Goal: Task Accomplishment & Management: Manage account settings

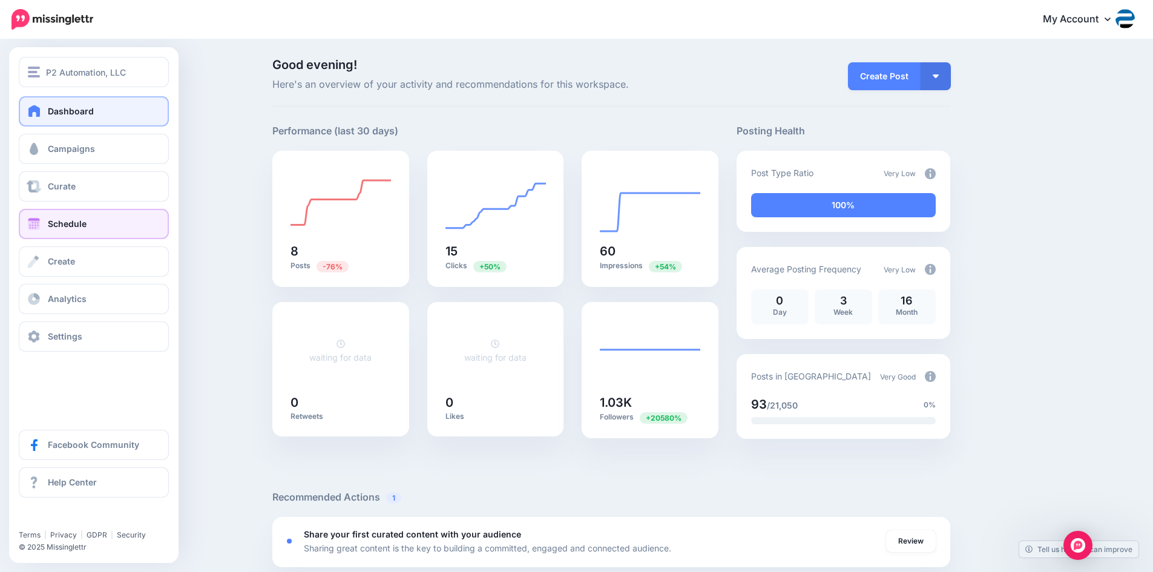
click at [70, 232] on link "Schedule" at bounding box center [94, 224] width 150 height 30
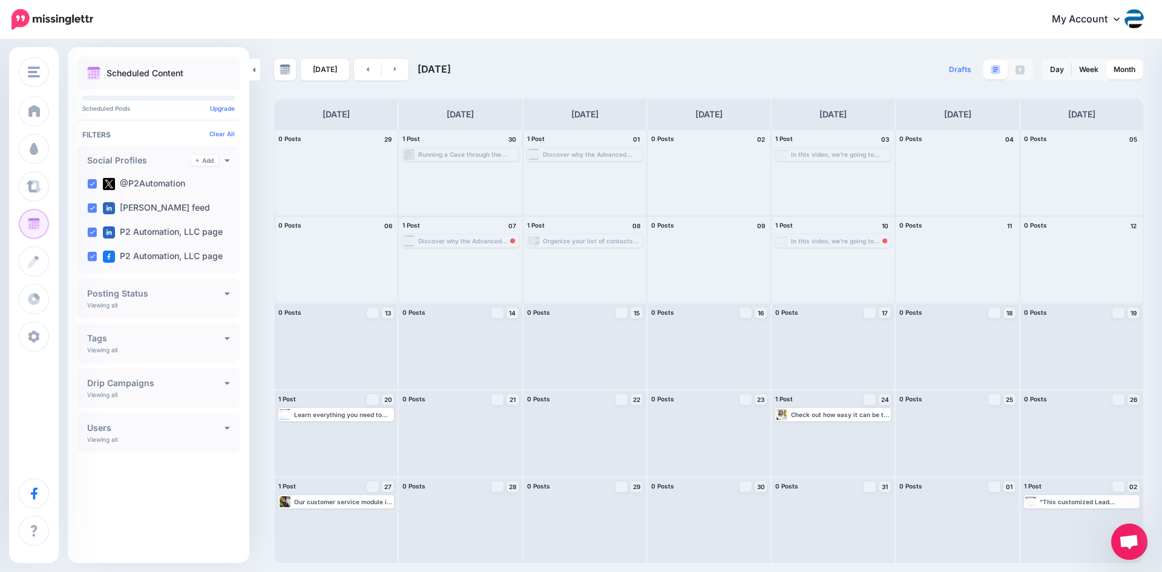
click at [488, 244] on div "Discover why the Advanced Filters feature in Dynamics 365 can play a huge role …" at bounding box center [467, 240] width 99 height 7
click at [497, 255] on link "Reschedule Failed" at bounding box center [460, 255] width 112 height 11
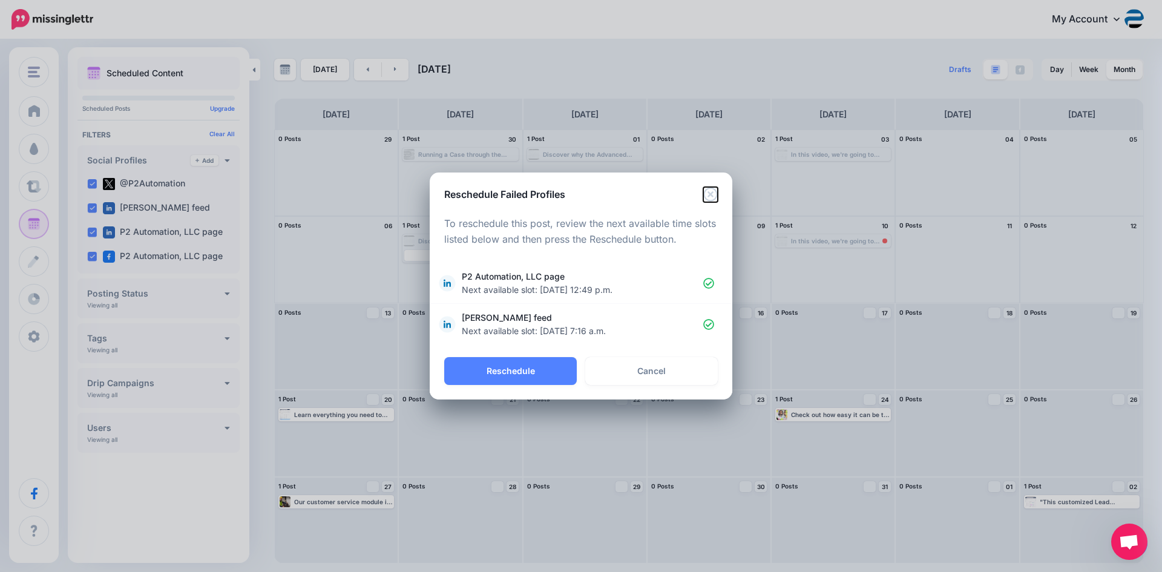
click at [715, 190] on icon "Close" at bounding box center [710, 194] width 14 height 14
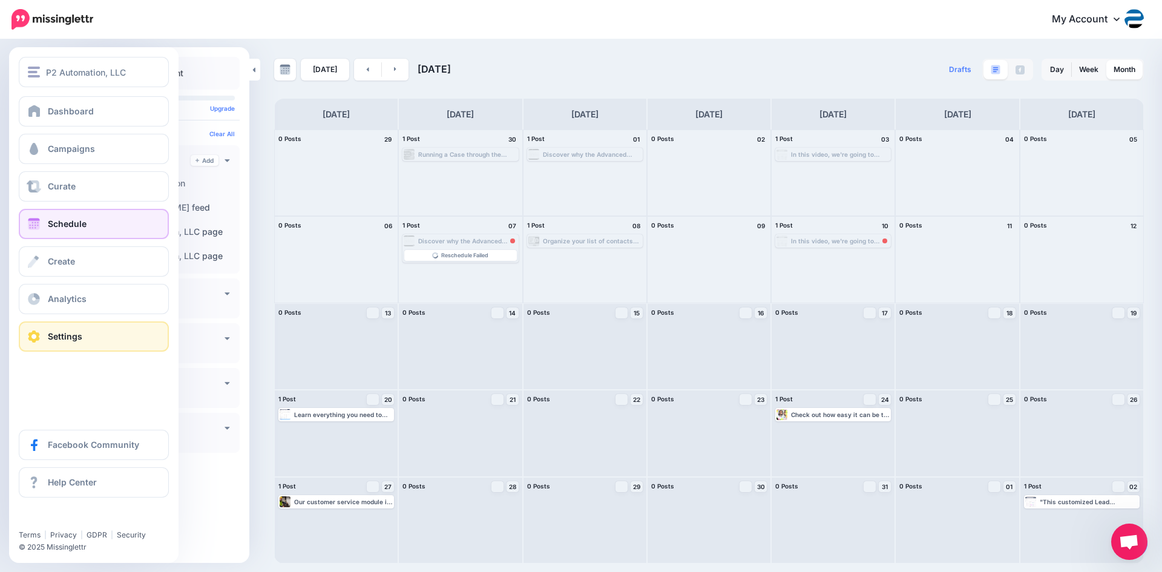
click at [100, 331] on link "Settings" at bounding box center [94, 336] width 150 height 30
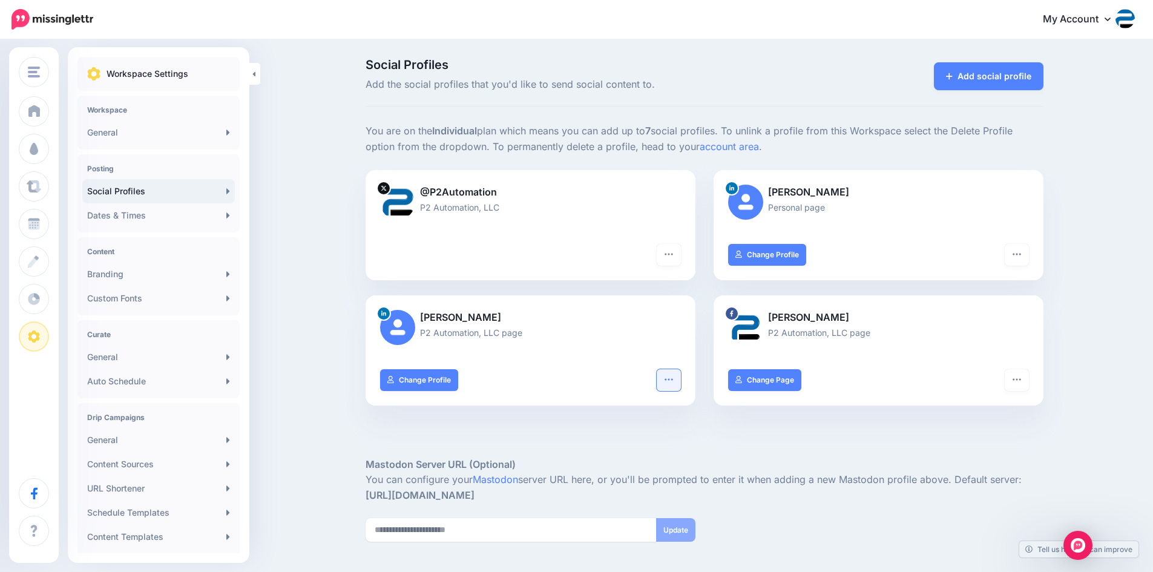
click at [681, 382] on button "button" at bounding box center [669, 380] width 24 height 22
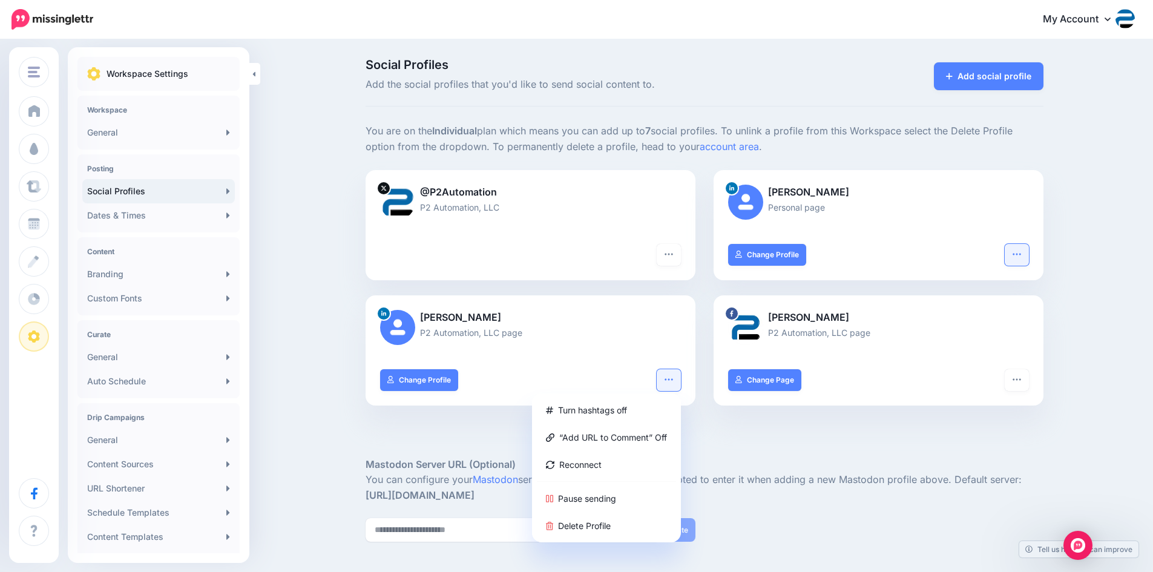
click at [1026, 251] on button "button" at bounding box center [1016, 255] width 24 height 22
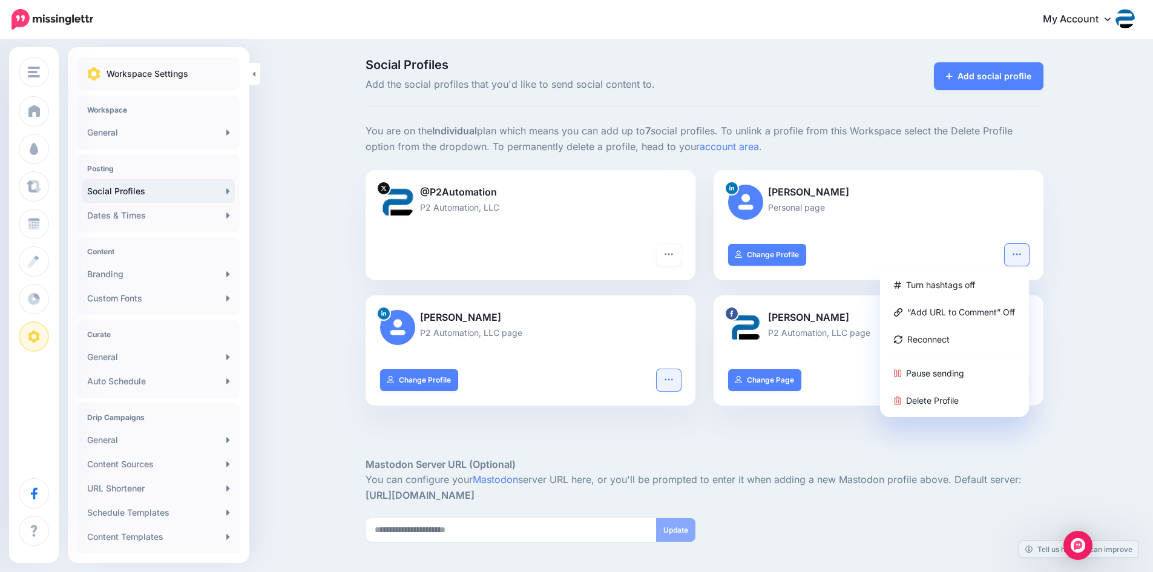
click at [671, 376] on icon "button" at bounding box center [669, 380] width 10 height 10
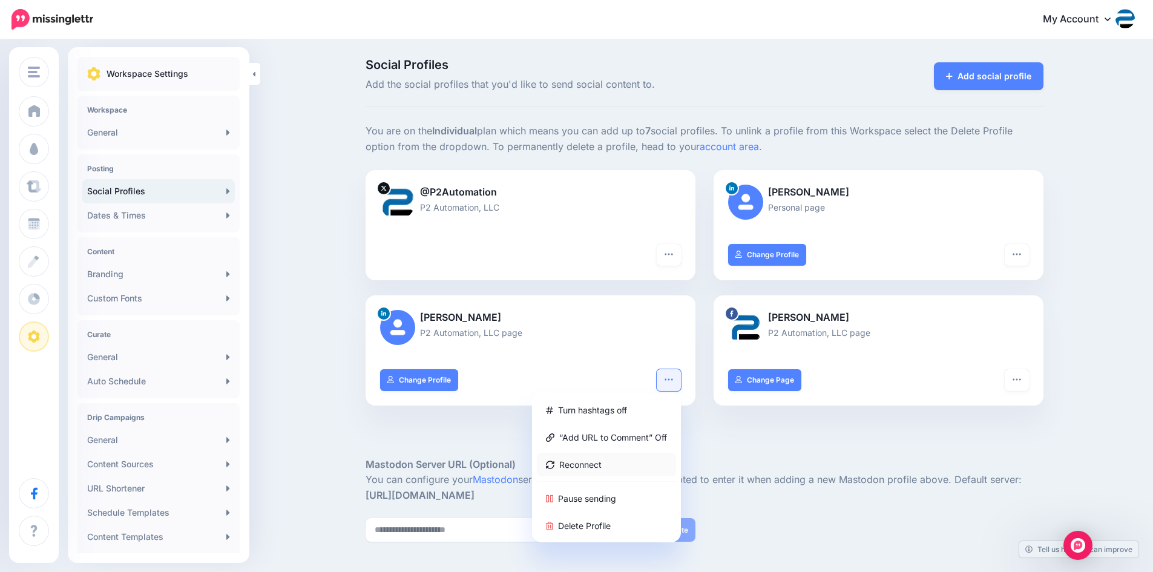
click at [607, 461] on link "Reconnect" at bounding box center [606, 465] width 139 height 24
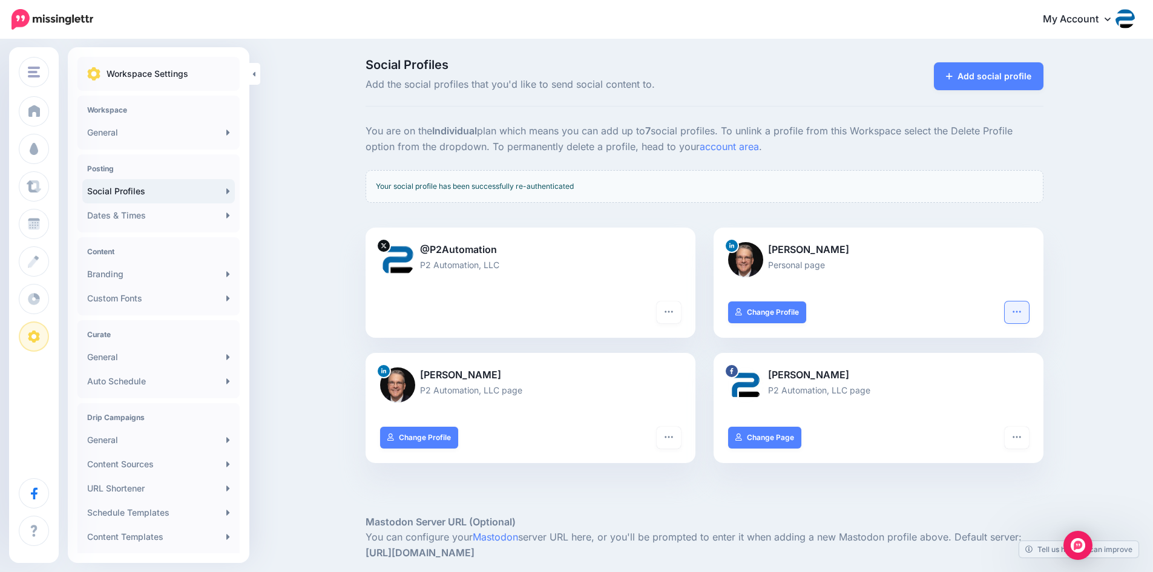
click at [1026, 311] on button "button" at bounding box center [1016, 312] width 24 height 22
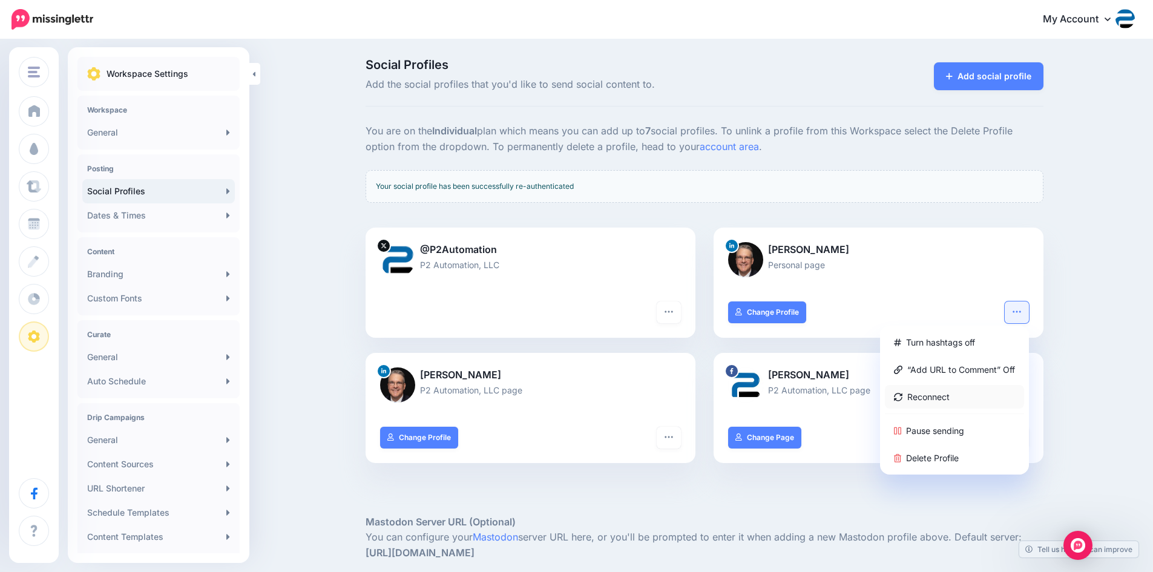
click at [991, 399] on link "Reconnect" at bounding box center [954, 397] width 139 height 24
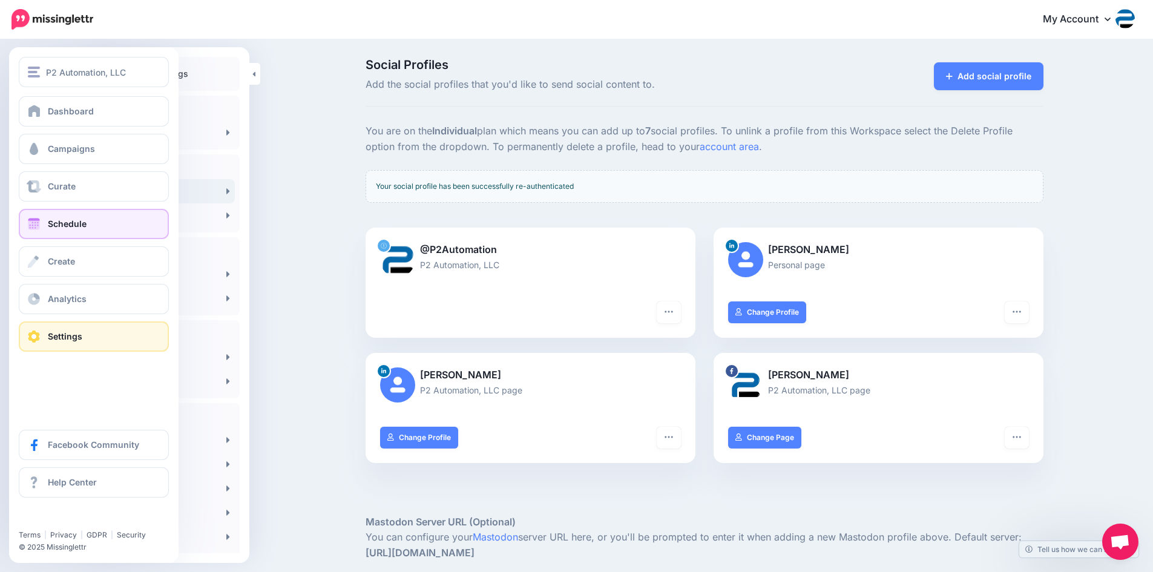
click at [48, 223] on span "Schedule" at bounding box center [67, 223] width 39 height 10
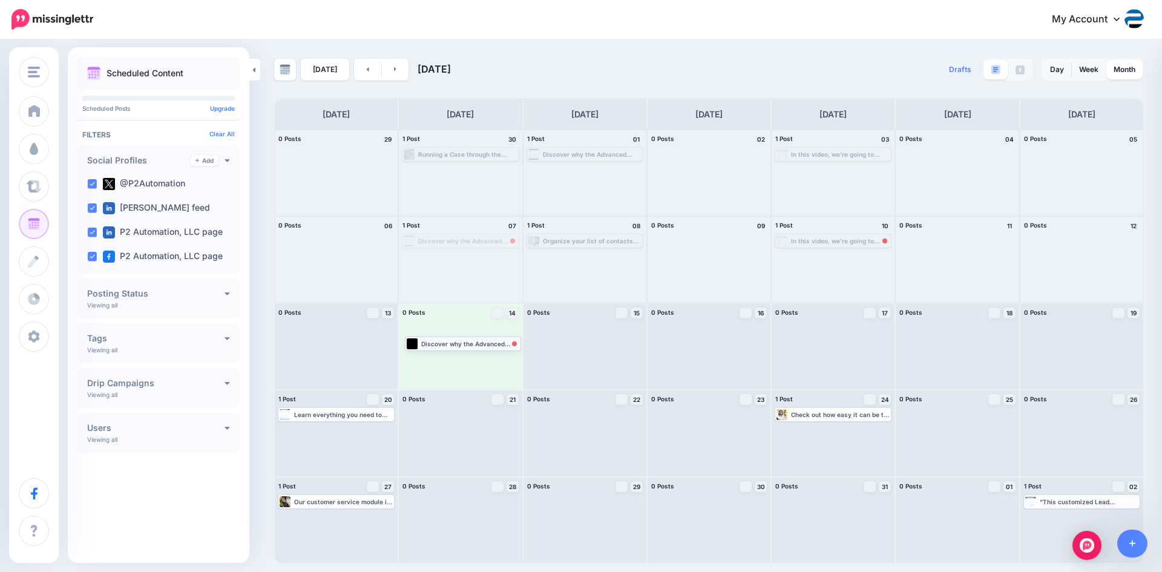
drag, startPoint x: 465, startPoint y: 240, endPoint x: 468, endPoint y: 342, distance: 102.3
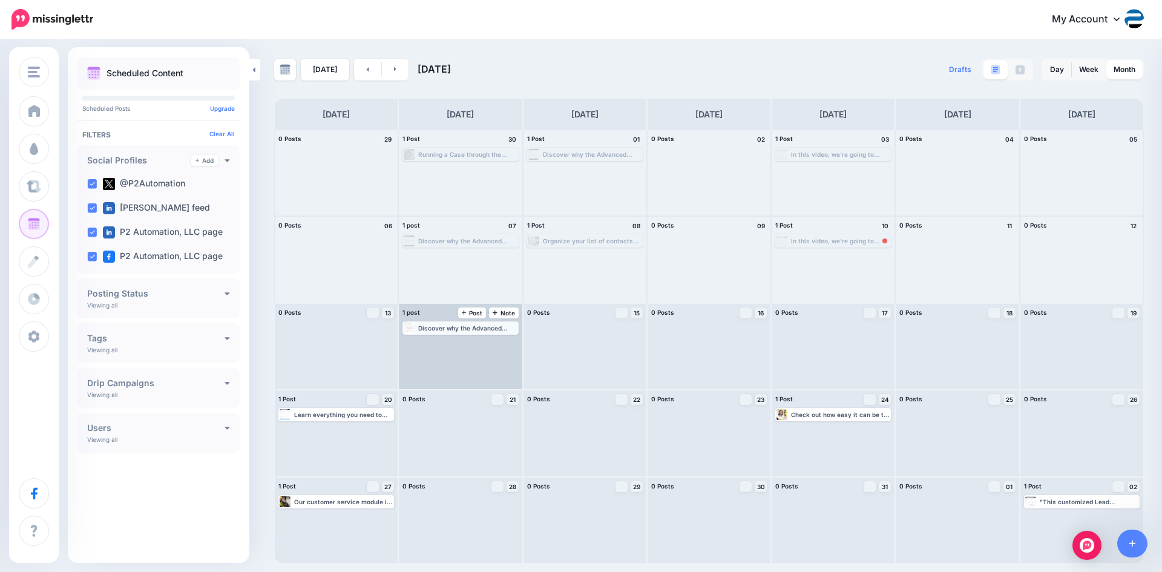
click at [473, 324] on div "Discover why the Advanced Filters feature in Dynamics 365 can play a huge role …" at bounding box center [467, 327] width 99 height 7
click at [492, 339] on img at bounding box center [491, 342] width 6 height 6
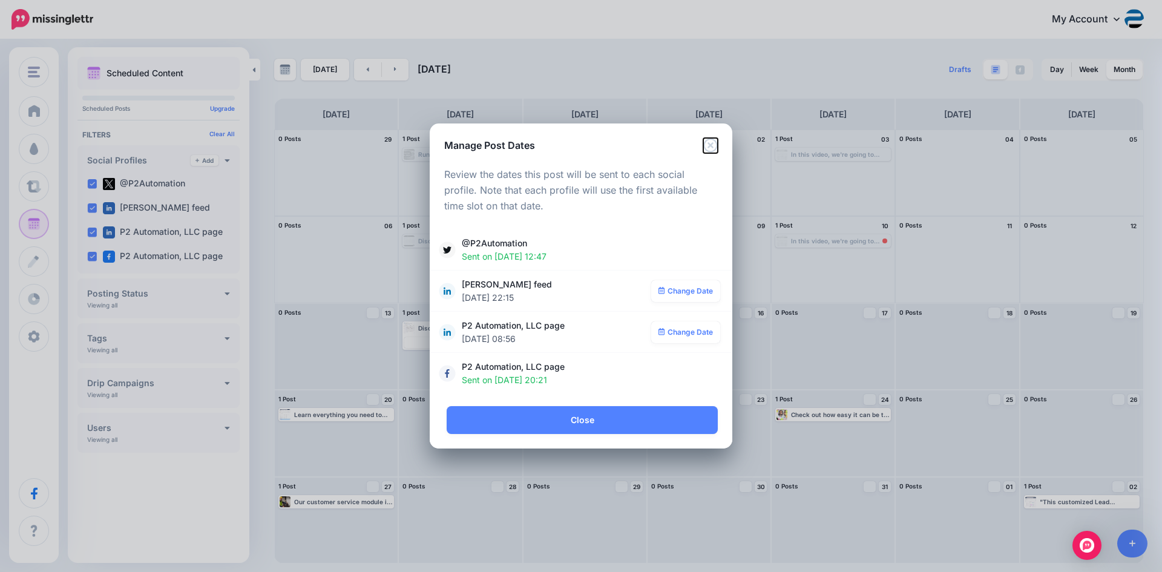
click at [710, 141] on icon "Close" at bounding box center [710, 145] width 15 height 15
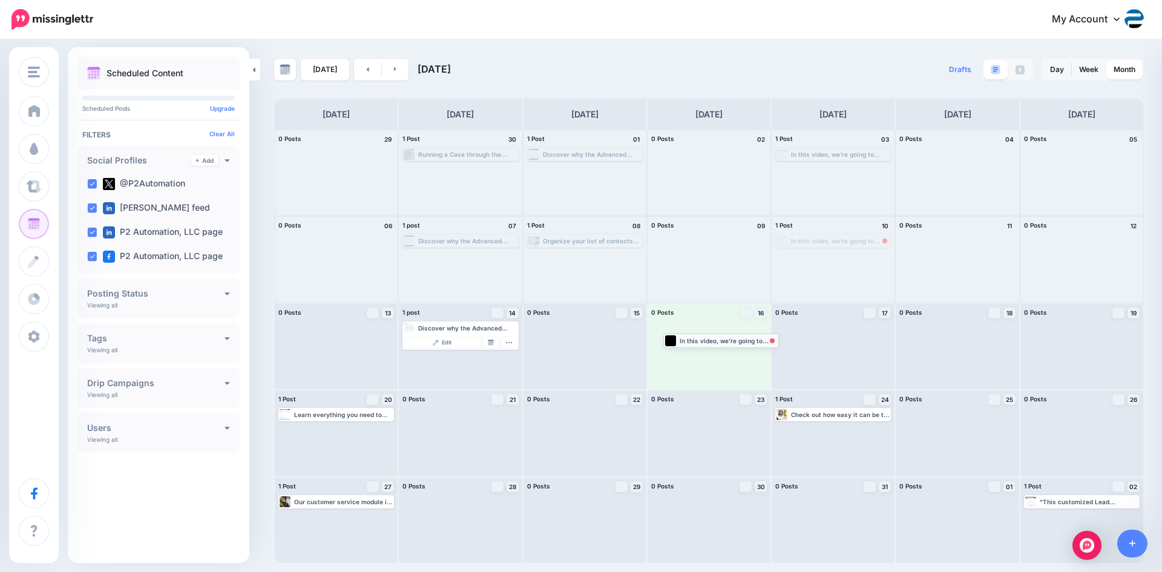
drag, startPoint x: 826, startPoint y: 238, endPoint x: 711, endPoint y: 335, distance: 149.9
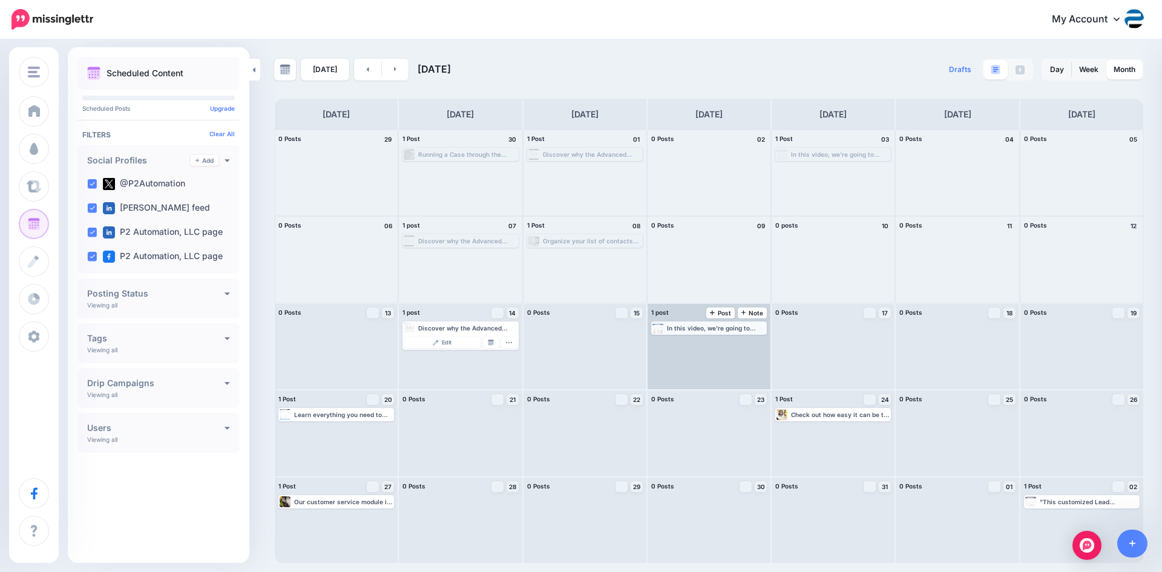
click at [722, 330] on div "In this video, we're going to show you how we can use the Kanban Board by Inogi…" at bounding box center [716, 327] width 99 height 7
click at [735, 342] on link "Manage Dates" at bounding box center [739, 342] width 16 height 11
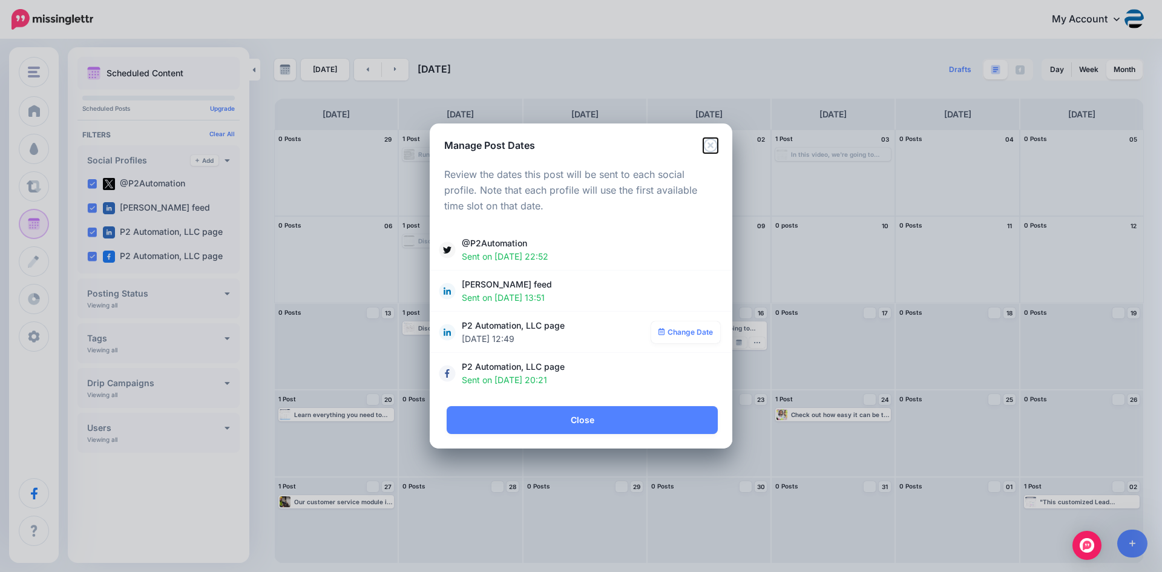
click at [713, 143] on icon "Close" at bounding box center [710, 145] width 14 height 14
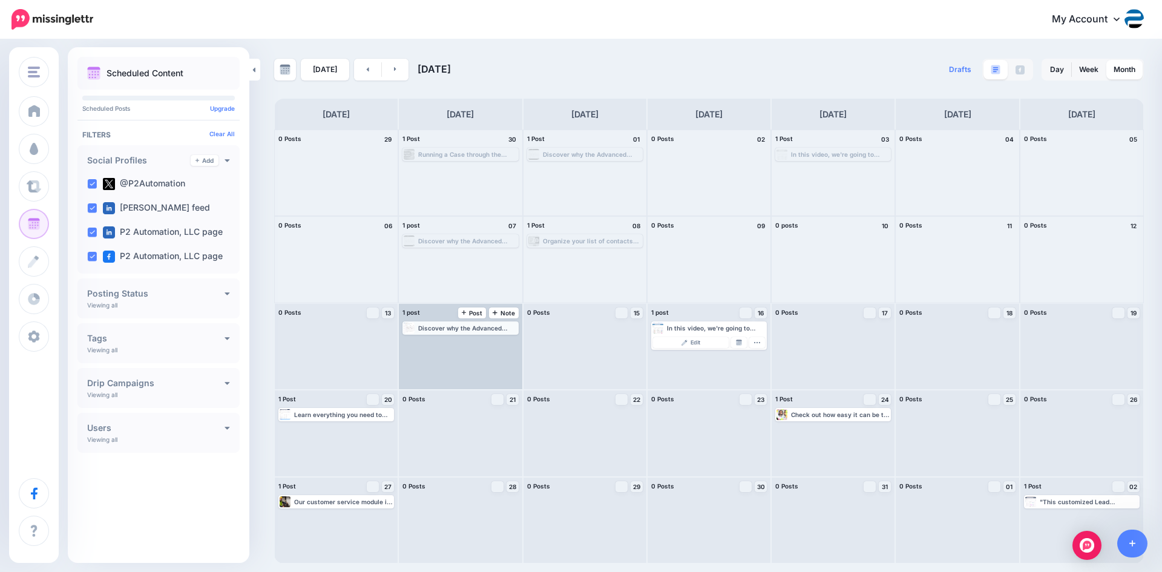
click at [485, 329] on div "Discover why the Advanced Filters feature in Dynamics 365 can play a huge role …" at bounding box center [467, 327] width 99 height 7
click at [493, 339] on img at bounding box center [491, 342] width 6 height 6
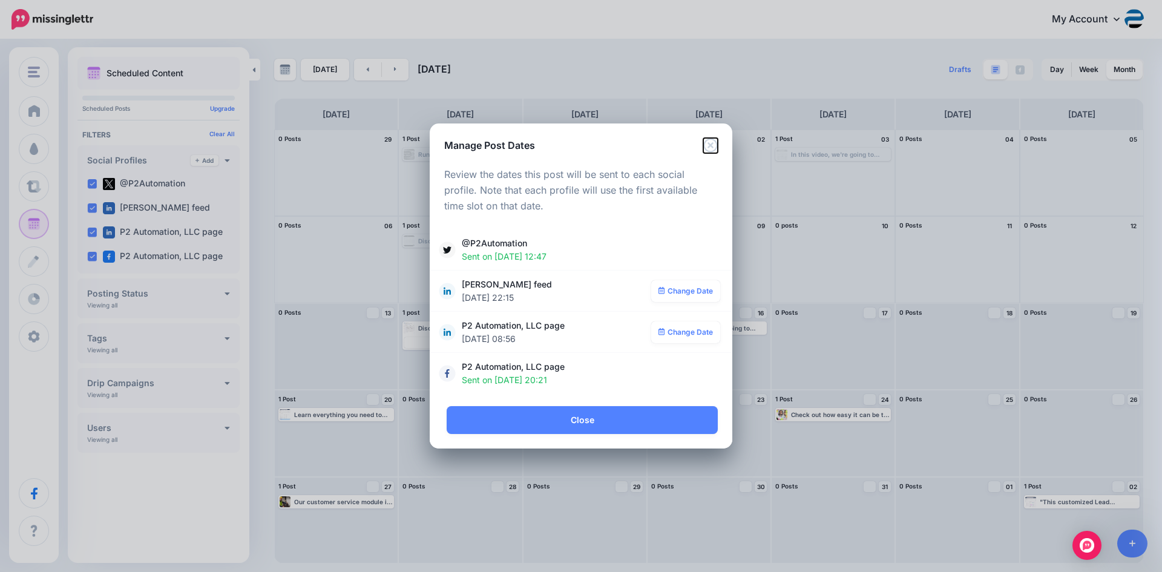
click at [708, 148] on icon "Close" at bounding box center [710, 145] width 15 height 15
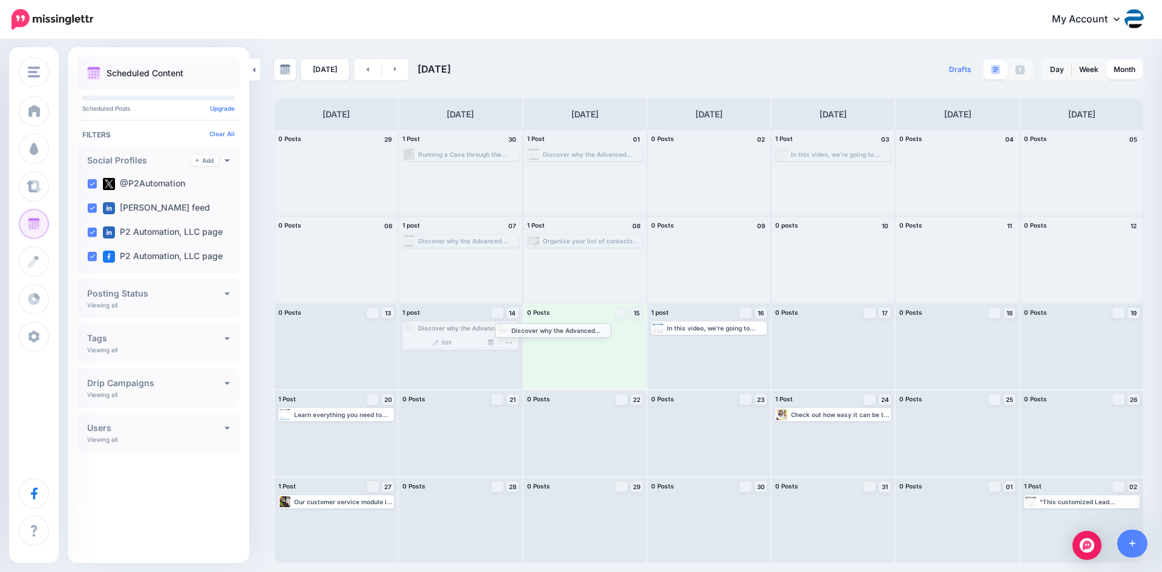
drag, startPoint x: 465, startPoint y: 330, endPoint x: 559, endPoint y: 332, distance: 93.8
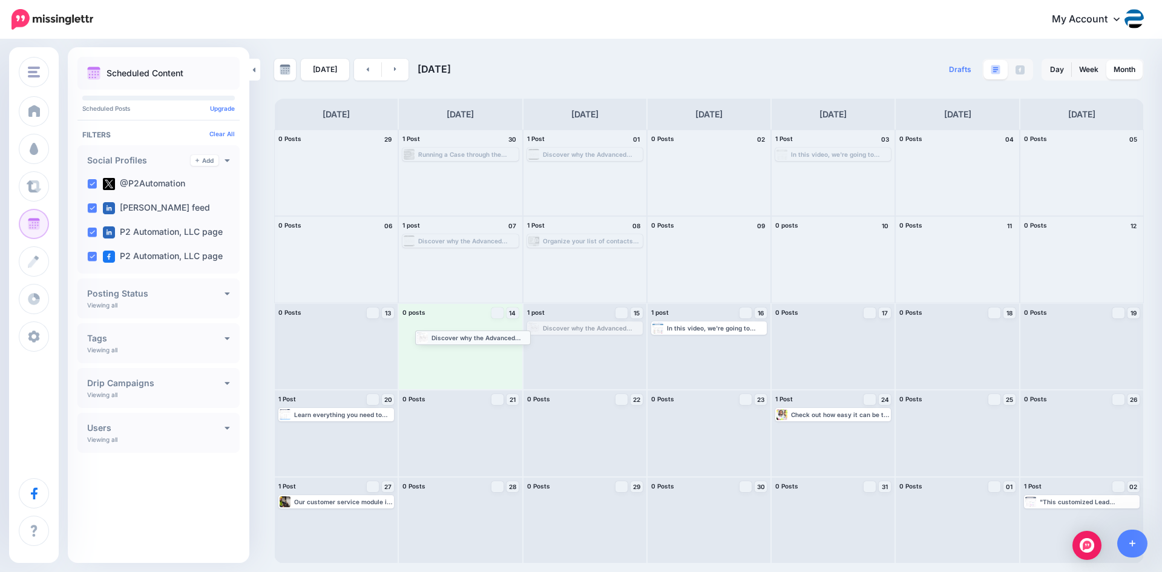
drag, startPoint x: 566, startPoint y: 327, endPoint x: 454, endPoint y: 336, distance: 112.3
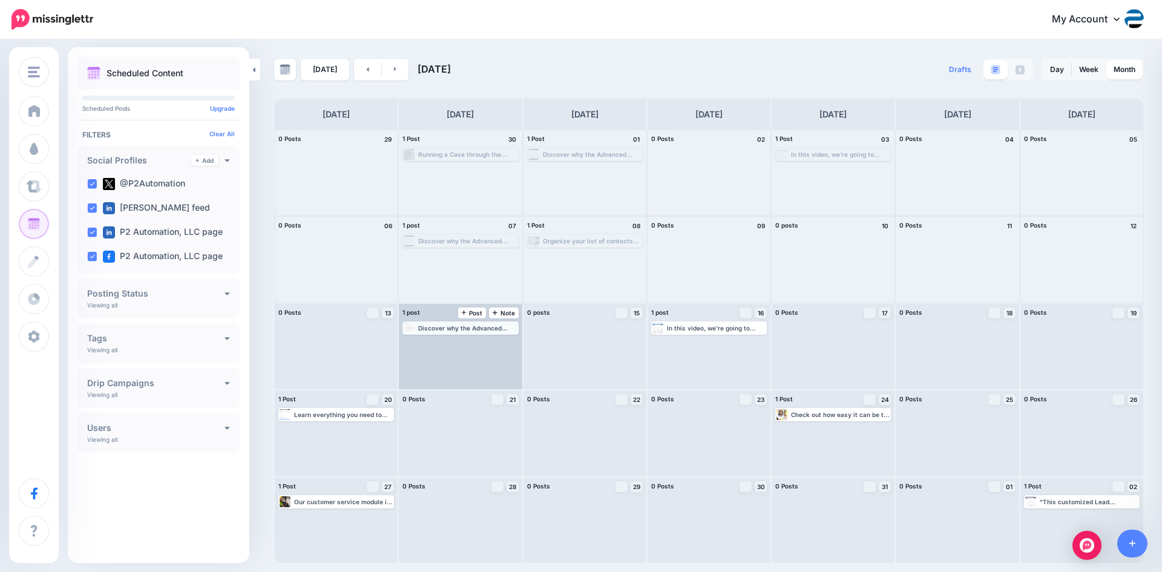
click at [487, 330] on div "Discover why the Advanced Filters feature in Dynamics 365 can play a huge role …" at bounding box center [467, 327] width 99 height 7
click at [494, 340] on link "Manage Dates" at bounding box center [491, 342] width 16 height 11
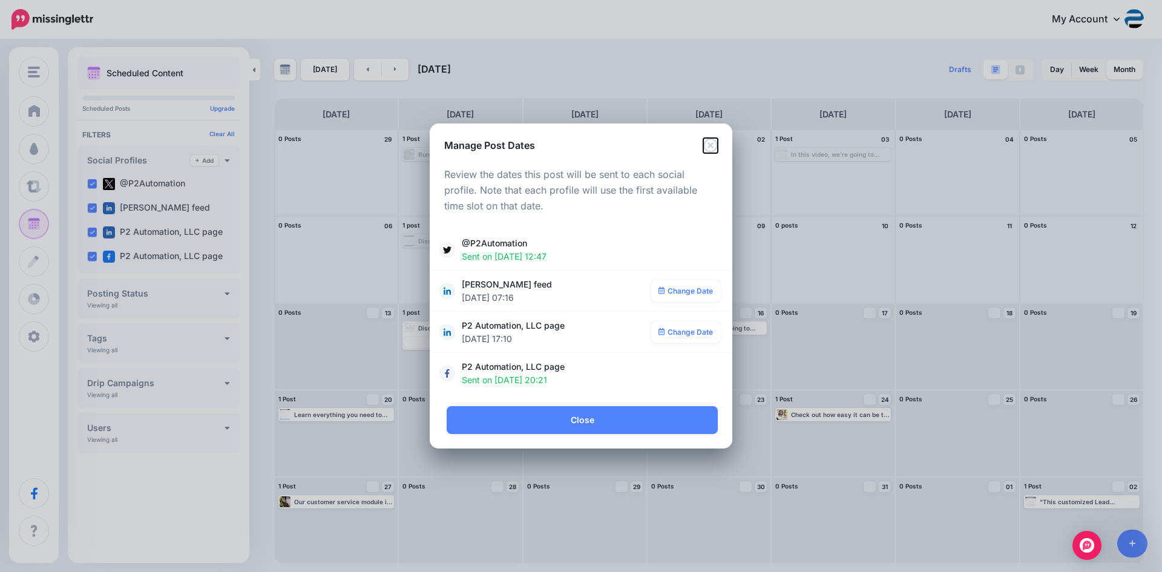
click at [709, 151] on icon "Close" at bounding box center [710, 145] width 15 height 15
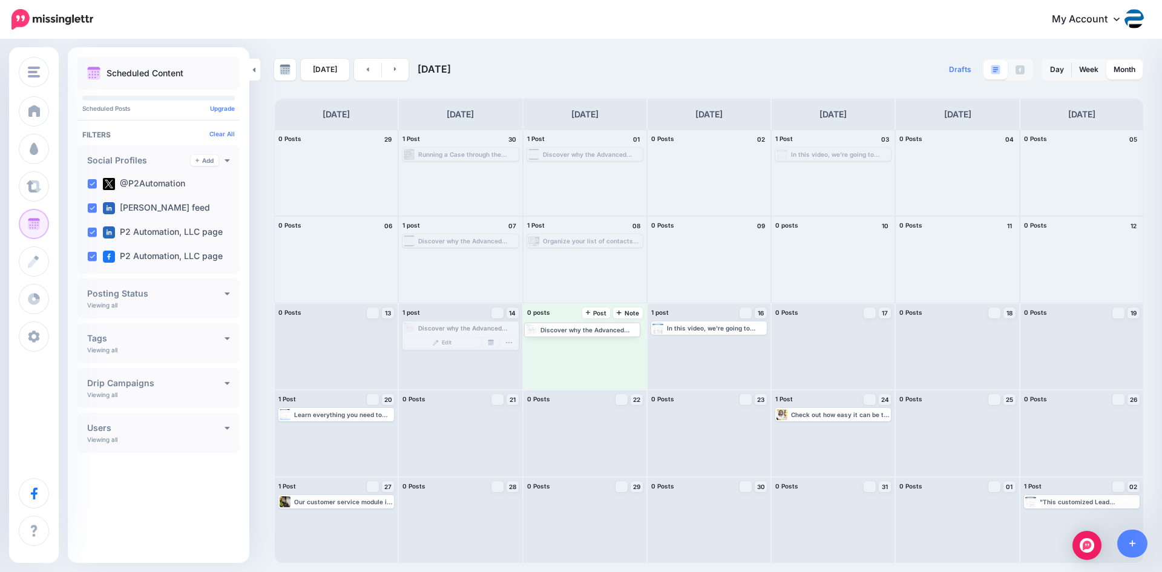
drag, startPoint x: 480, startPoint y: 327, endPoint x: 600, endPoint y: 330, distance: 119.2
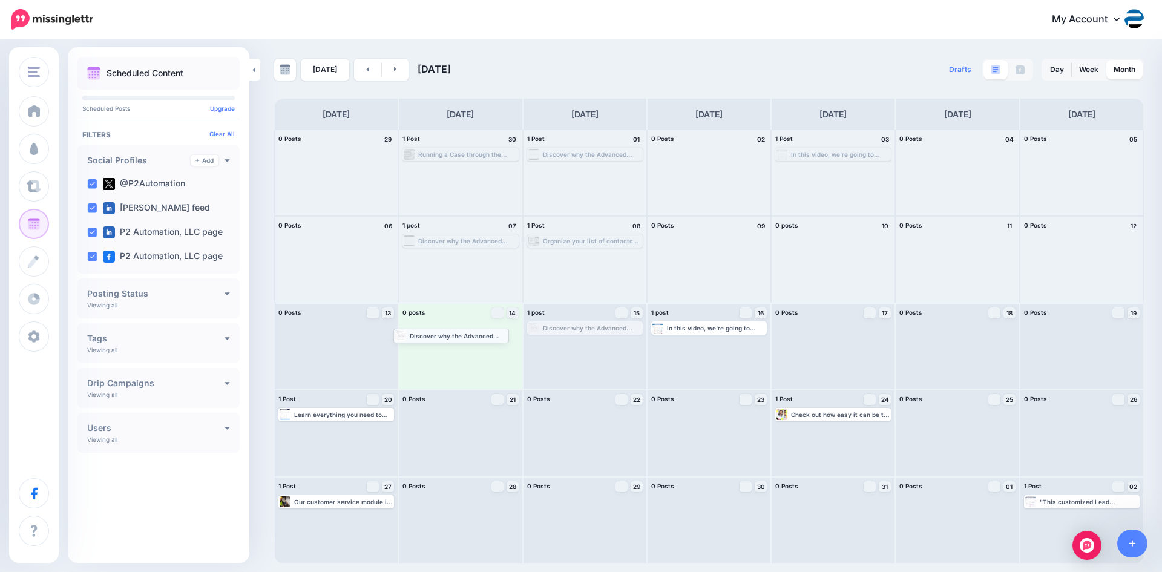
drag, startPoint x: 597, startPoint y: 330, endPoint x: 463, endPoint y: 337, distance: 133.9
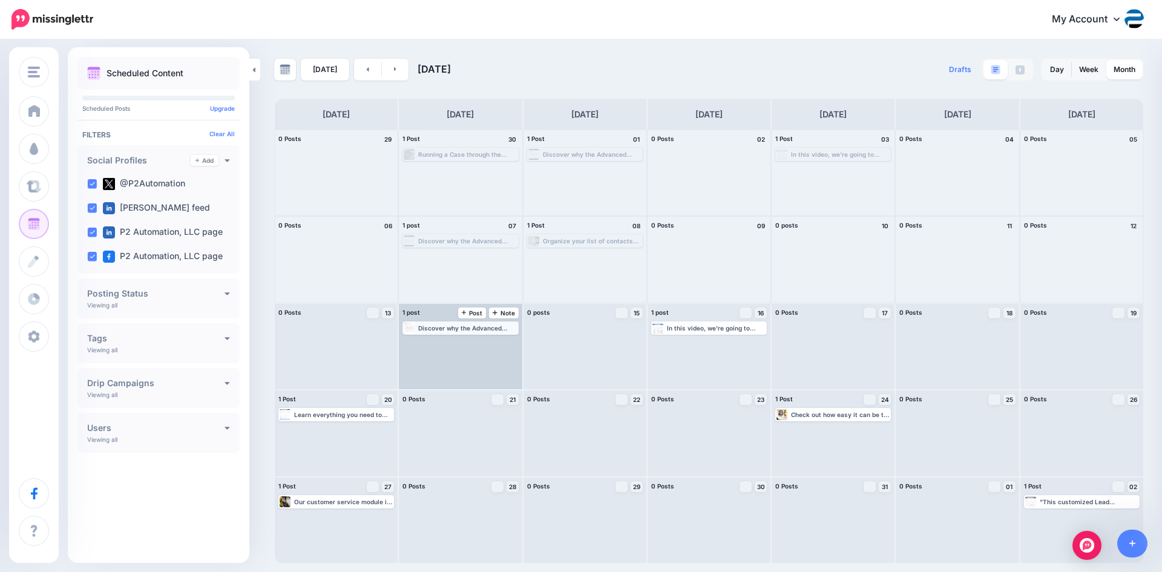
click at [474, 330] on div "Discover why the Advanced Filters feature in Dynamics 365 can play a huge role …" at bounding box center [467, 327] width 99 height 7
click at [488, 346] on link "Manage Dates" at bounding box center [491, 342] width 16 height 11
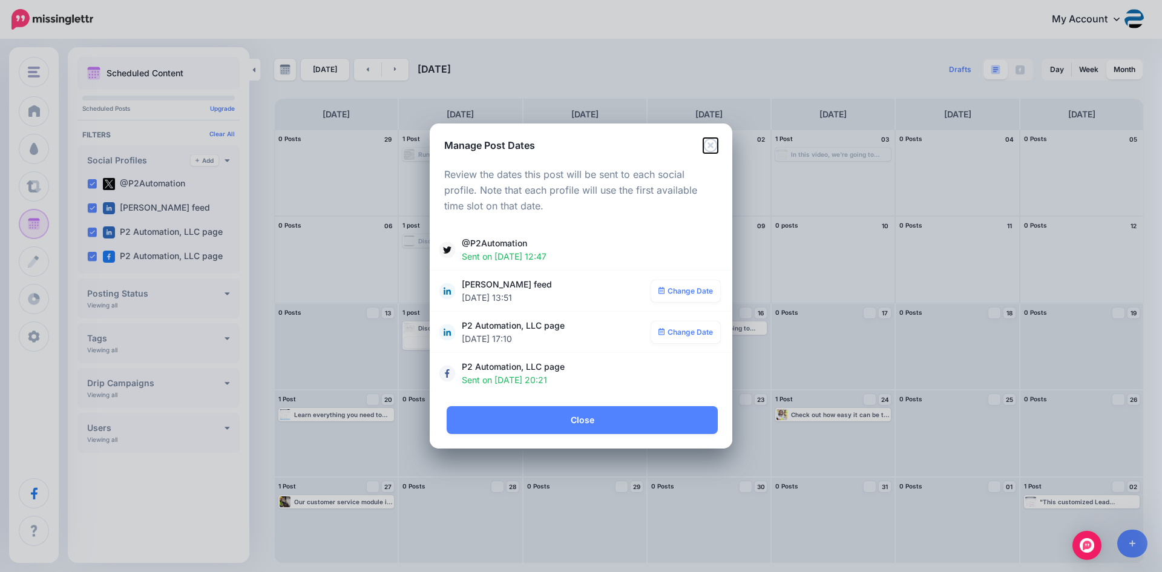
click at [707, 145] on icon "Close" at bounding box center [710, 145] width 15 height 15
